Goal: Information Seeking & Learning: Learn about a topic

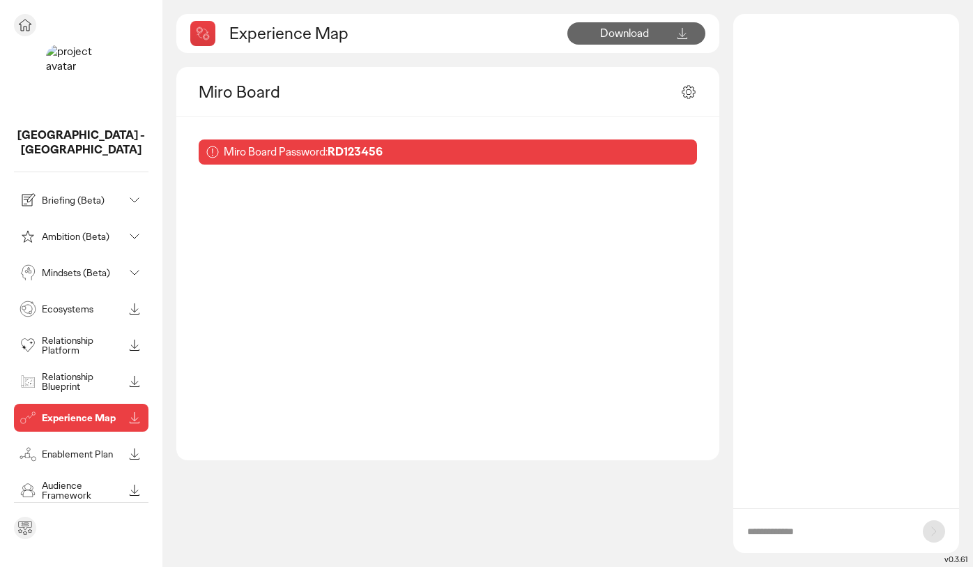
click at [26, 532] on icon at bounding box center [25, 527] width 17 height 17
click at [73, 480] on p "Audience Framework" at bounding box center [83, 490] width 82 height 20
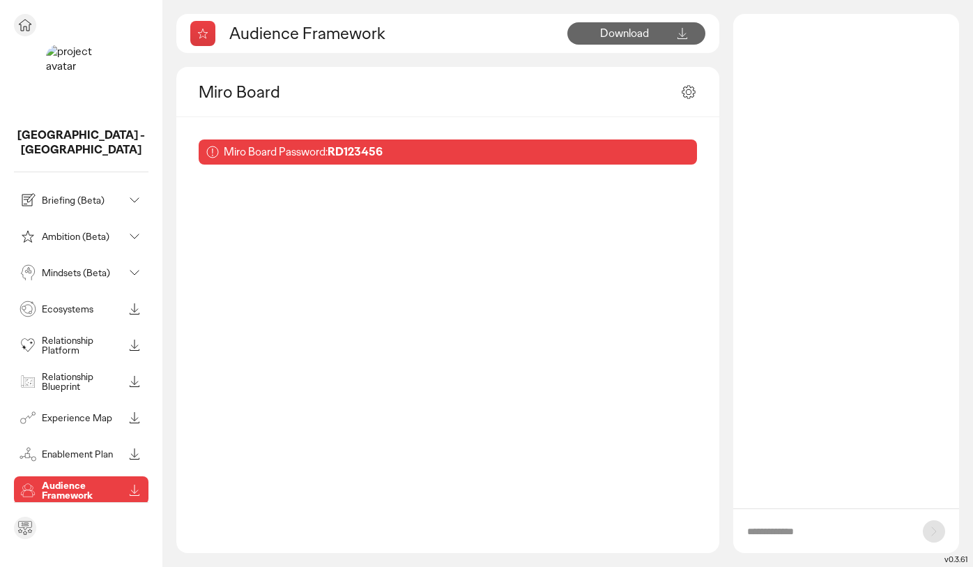
scroll to position [49, 0]
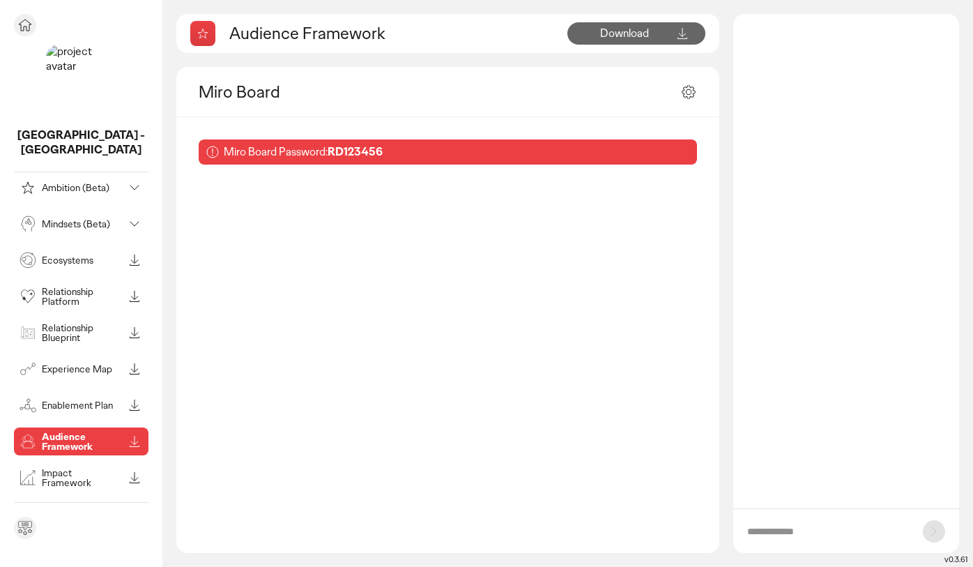
click at [77, 502] on p "See all modules in toolbox" at bounding box center [81, 508] width 116 height 13
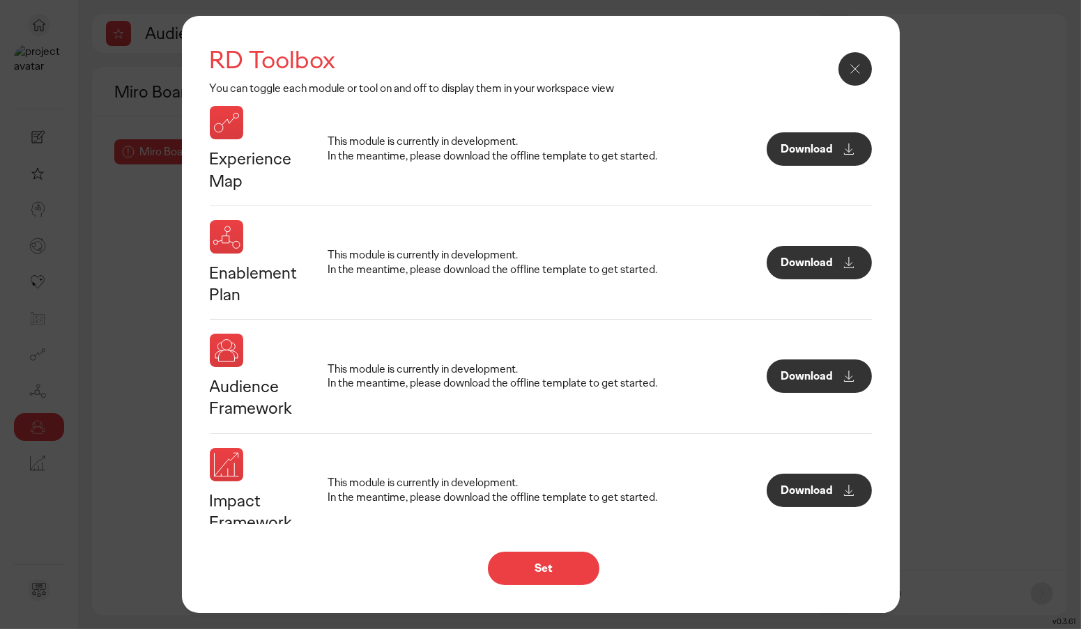
scroll to position [746, 0]
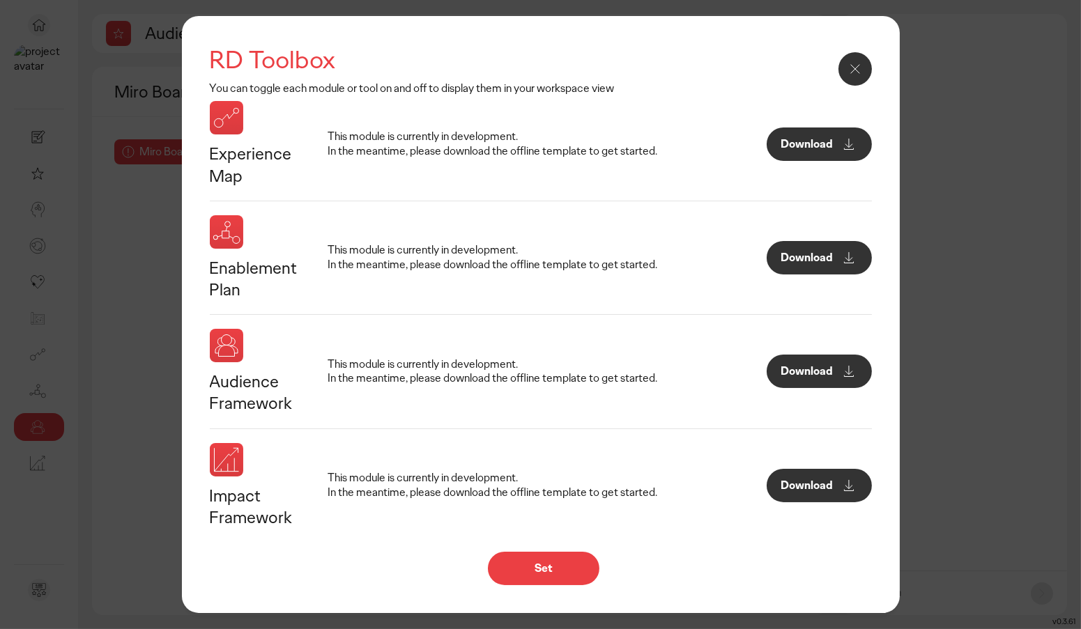
click at [841, 358] on button "Download" at bounding box center [819, 371] width 105 height 33
click at [574, 562] on button "Set" at bounding box center [544, 568] width 112 height 33
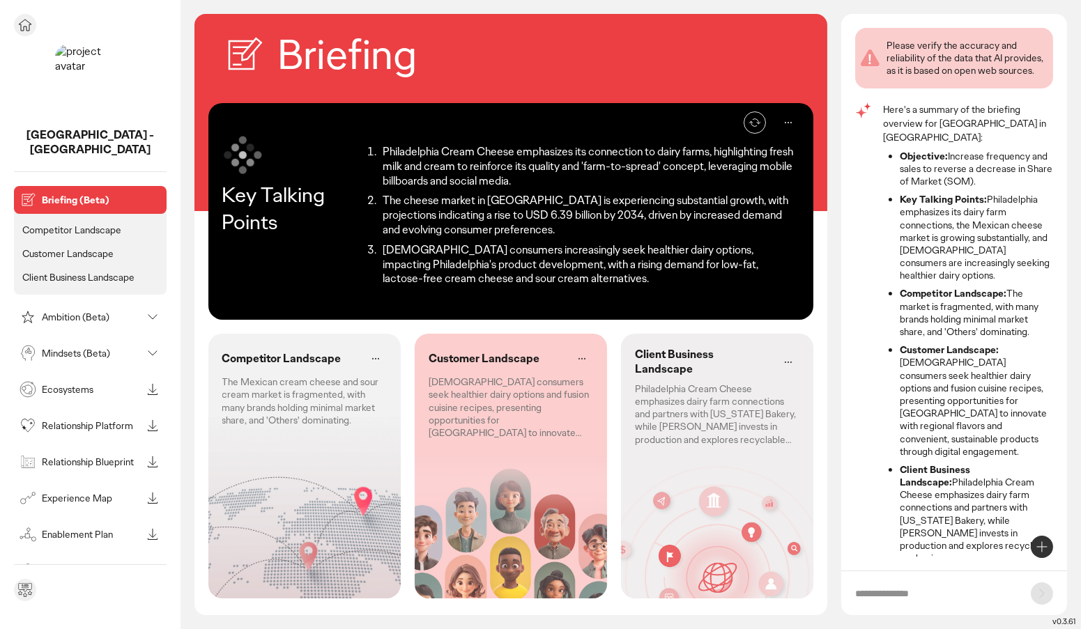
click at [157, 381] on icon at bounding box center [152, 389] width 17 height 17
click at [153, 417] on icon at bounding box center [152, 425] width 17 height 17
click at [149, 526] on icon at bounding box center [152, 534] width 17 height 17
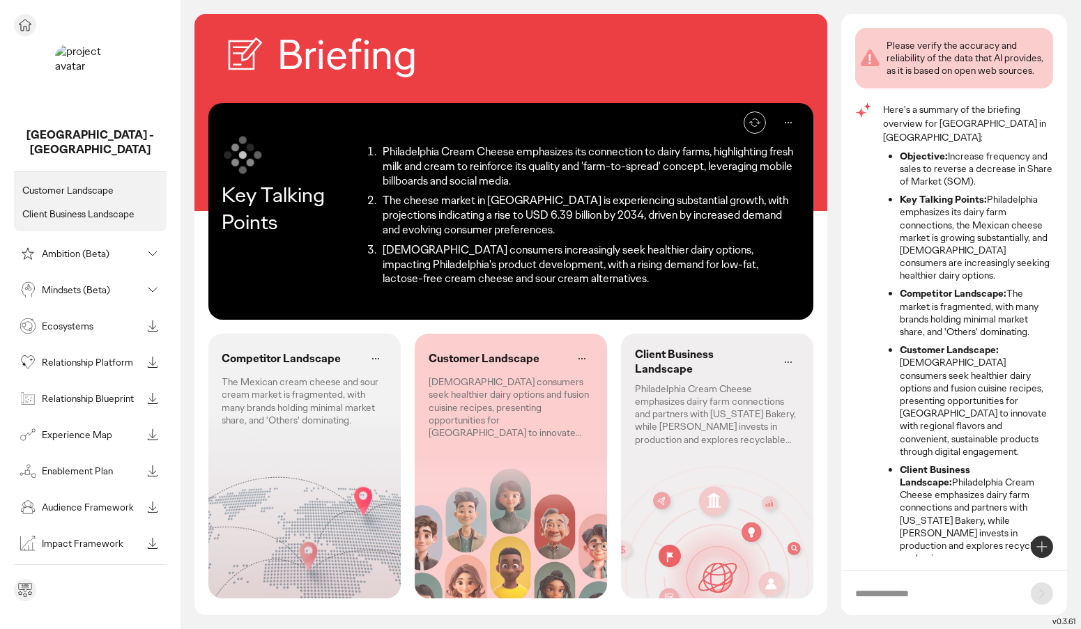
scroll to position [66, 0]
click at [153, 533] on icon at bounding box center [152, 541] width 17 height 17
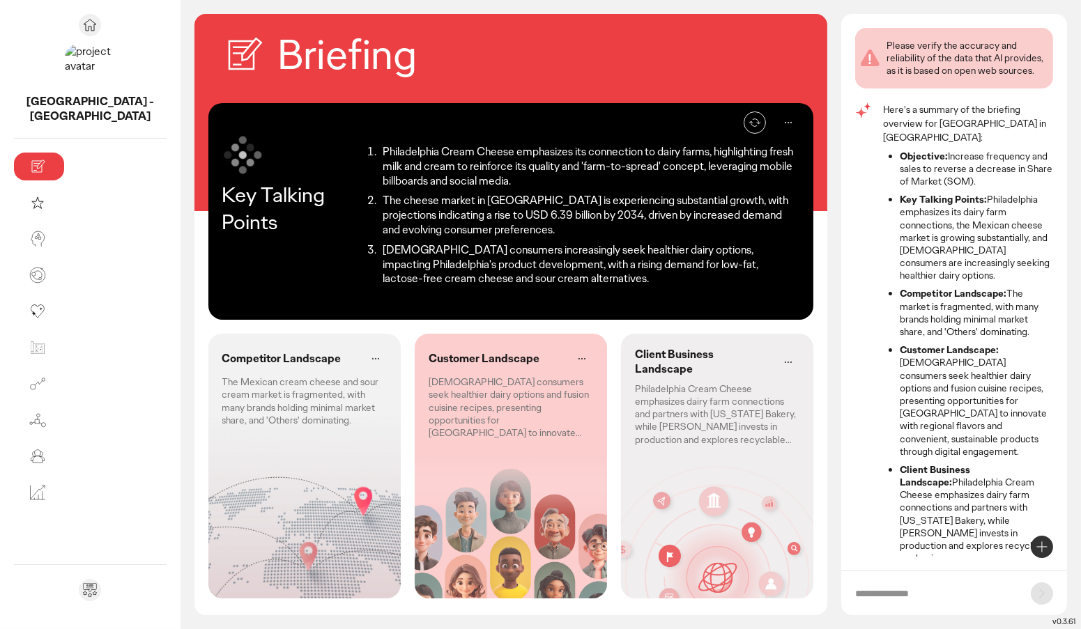
scroll to position [0, 0]
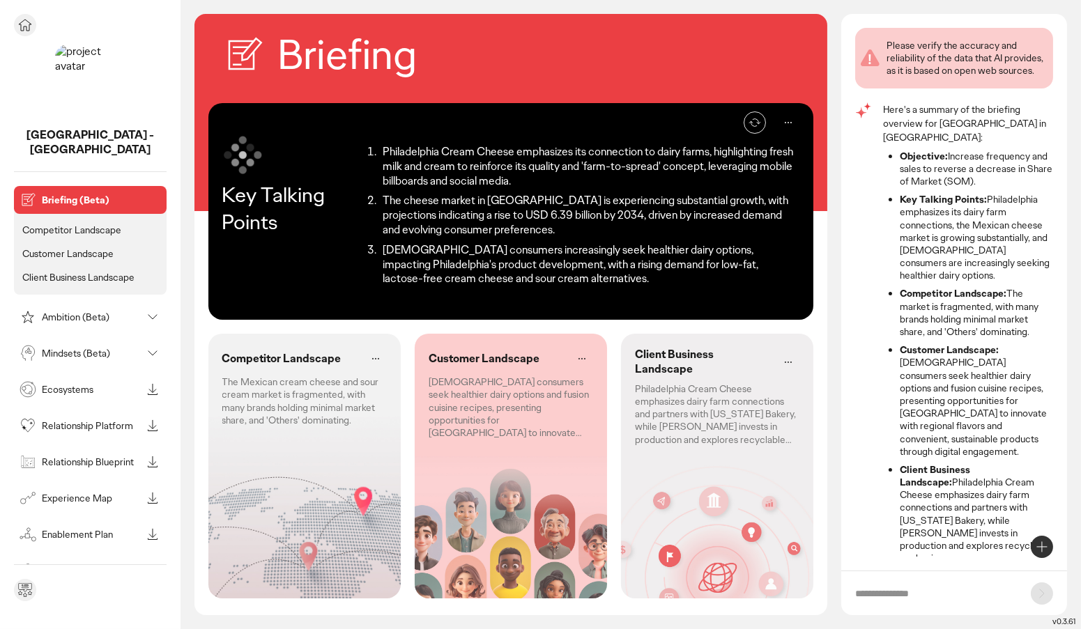
click at [139, 348] on p "Mindsets (Beta)" at bounding box center [92, 353] width 100 height 10
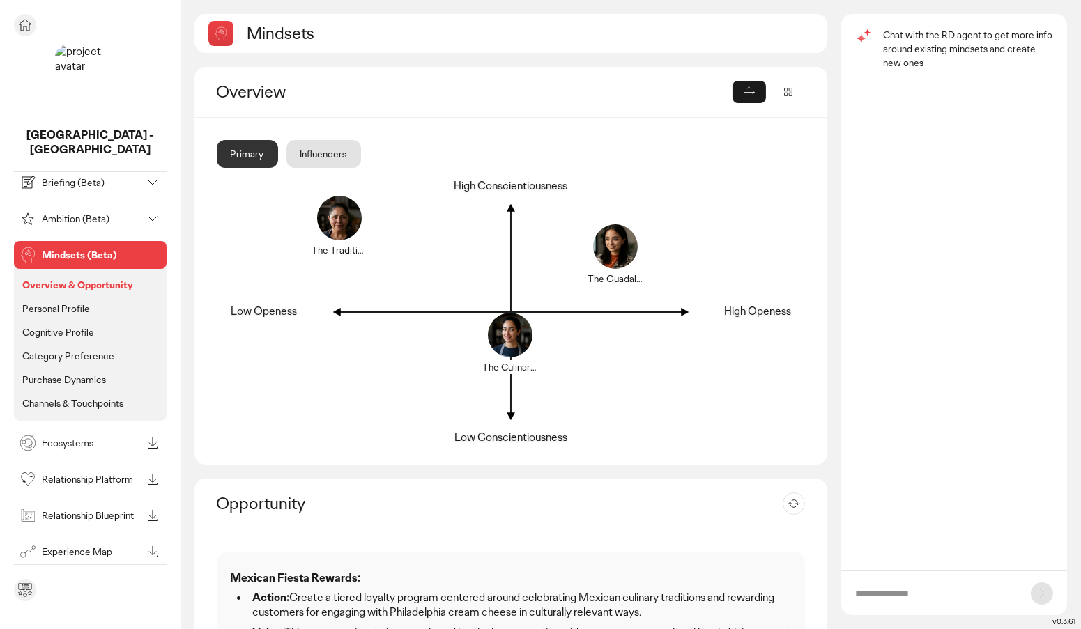
scroll to position [9, 0]
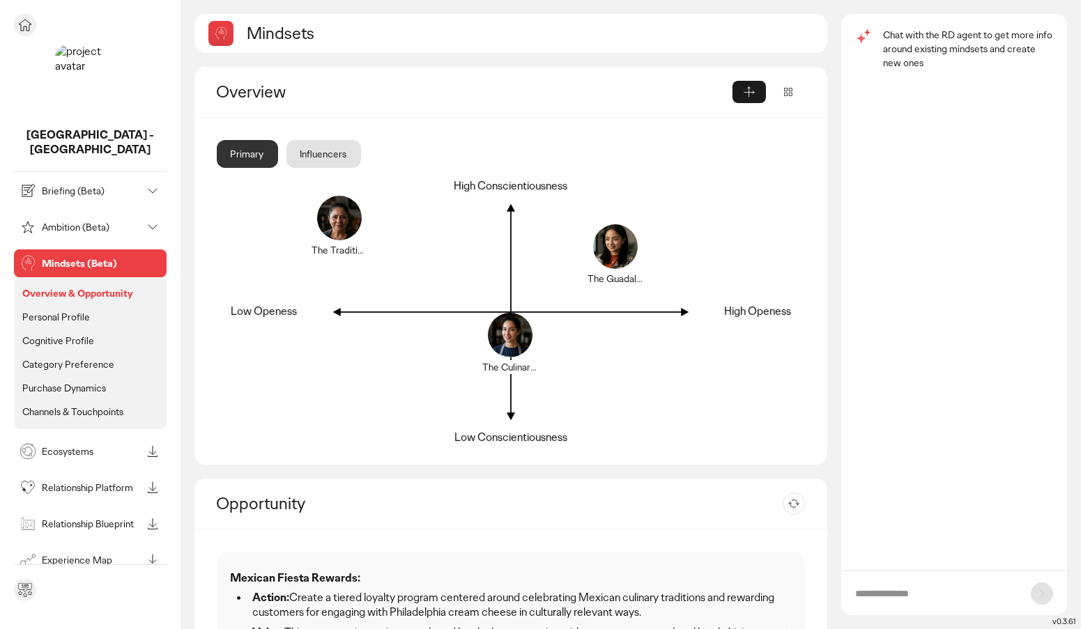
click at [53, 406] on p "Channels & Touchpoints" at bounding box center [72, 412] width 101 height 13
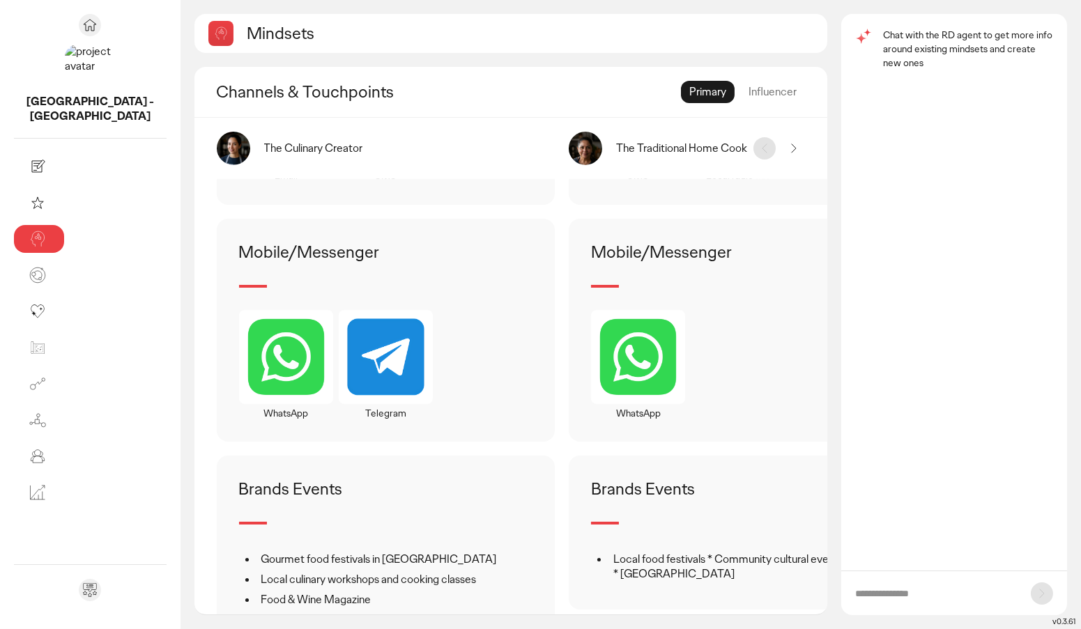
scroll to position [1061, 0]
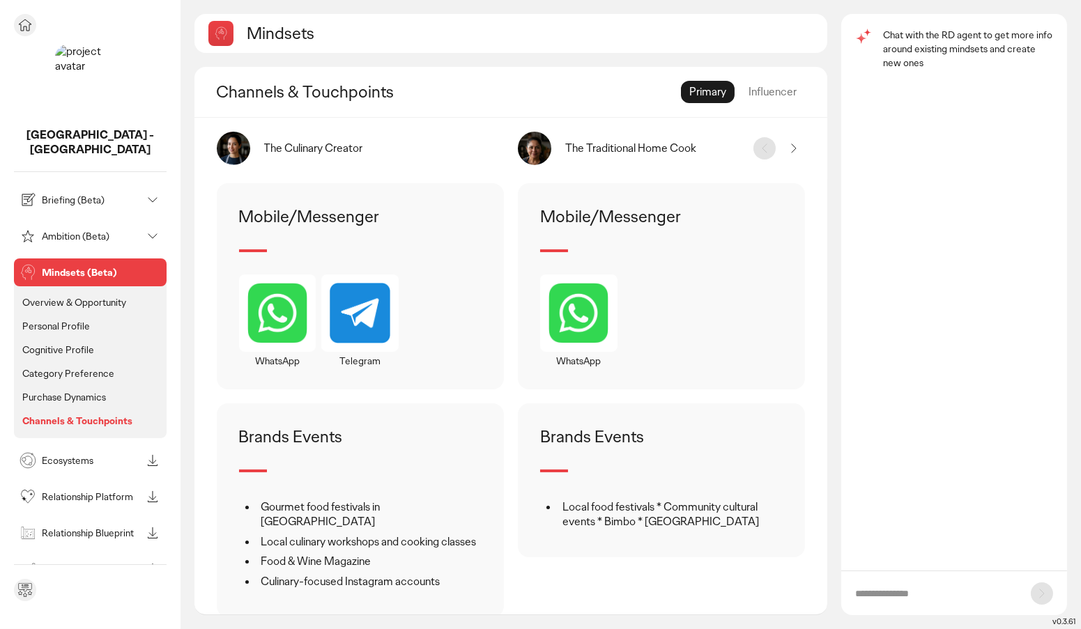
click at [80, 391] on p "Purchase Dynamics" at bounding box center [64, 397] width 84 height 13
